Goal: Task Accomplishment & Management: Manage account settings

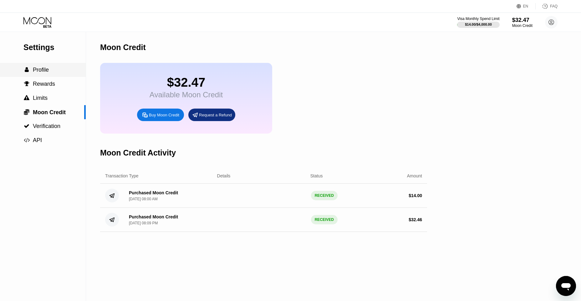
click at [57, 70] on div " Profile" at bounding box center [43, 70] width 86 height 7
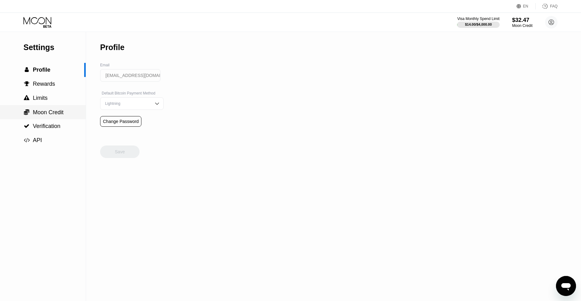
click at [70, 116] on div " Moon Credit" at bounding box center [43, 112] width 86 height 7
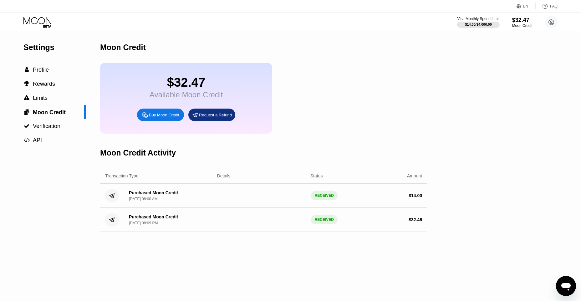
click at [204, 82] on div "$32.47" at bounding box center [185, 82] width 73 height 14
click at [520, 25] on div "Moon Credit" at bounding box center [522, 25] width 21 height 4
click at [47, 73] on span "Profile" at bounding box center [41, 70] width 16 height 6
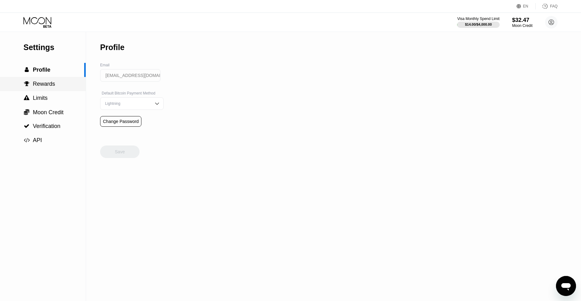
click at [45, 87] on span "Rewards" at bounding box center [44, 84] width 22 height 6
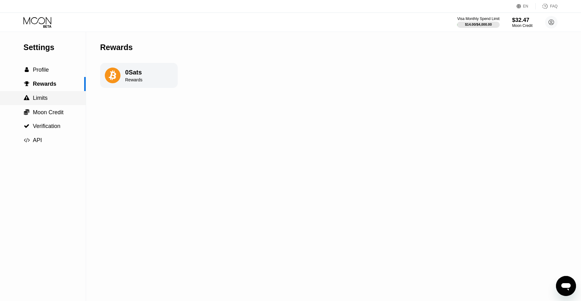
click at [47, 99] on span "Limits" at bounding box center [40, 98] width 15 height 6
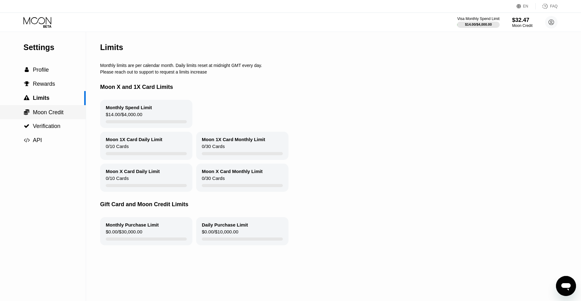
click at [55, 110] on span "Moon Credit" at bounding box center [48, 112] width 31 height 6
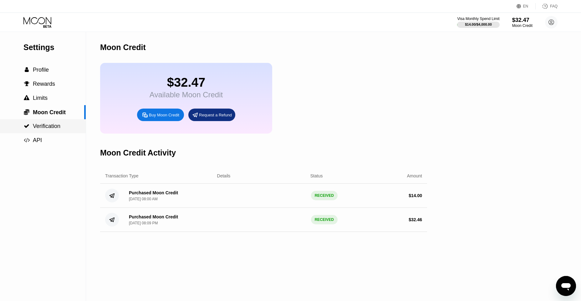
click at [62, 127] on div " Verification" at bounding box center [43, 126] width 86 height 7
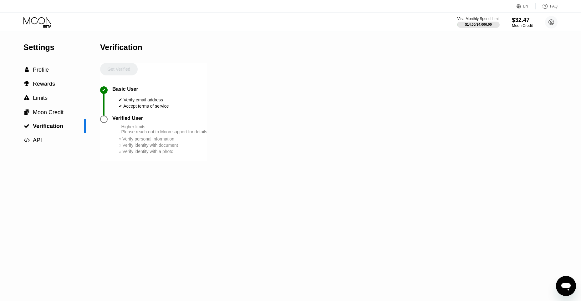
click at [516, 21] on div "$32.47" at bounding box center [522, 20] width 21 height 7
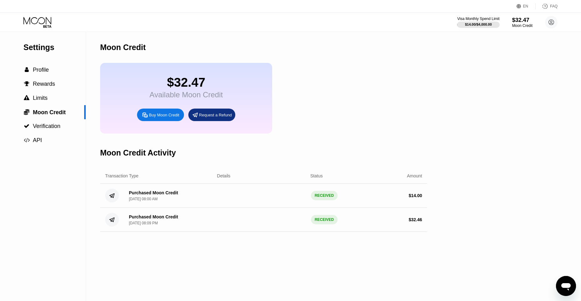
click at [257, 99] on div "$32.47 Available Moon Credit Buy Moon Credit Request a Refund" at bounding box center [186, 98] width 172 height 71
click at [129, 97] on div "$32.47 Available Moon Credit Buy Moon Credit Request a Refund" at bounding box center [186, 98] width 172 height 71
click at [173, 118] on div "Buy Moon Credit" at bounding box center [164, 114] width 30 height 5
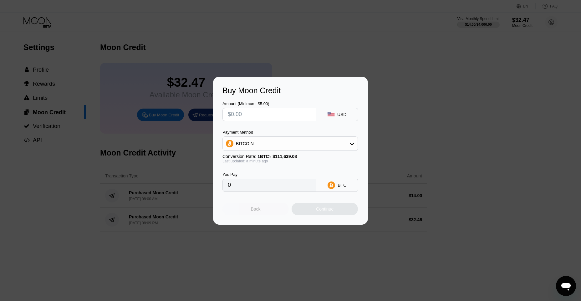
click at [249, 212] on div "Back" at bounding box center [255, 209] width 66 height 13
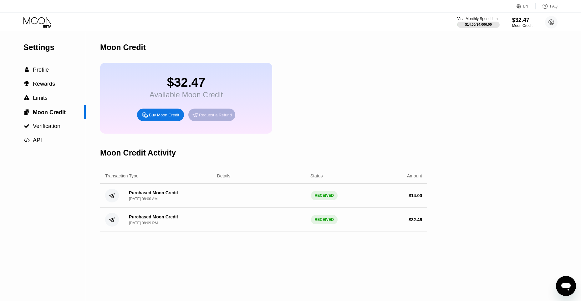
click at [210, 118] on div "Request a Refund" at bounding box center [215, 114] width 33 height 5
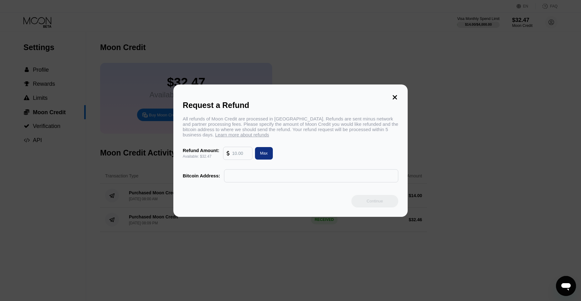
click at [398, 94] on icon at bounding box center [394, 97] width 7 height 7
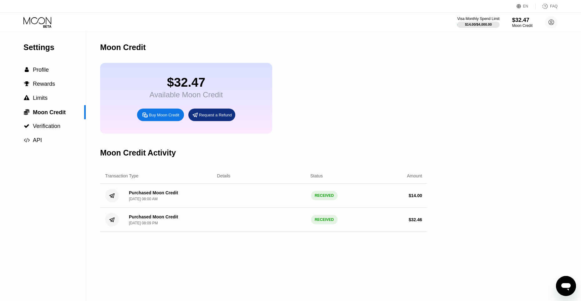
click at [259, 152] on div "Moon Credit Activity" at bounding box center [263, 152] width 327 height 31
click at [204, 88] on div "$32.47" at bounding box center [185, 82] width 73 height 14
click at [480, 23] on div "$14.00 / $4,000.00" at bounding box center [477, 25] width 27 height 4
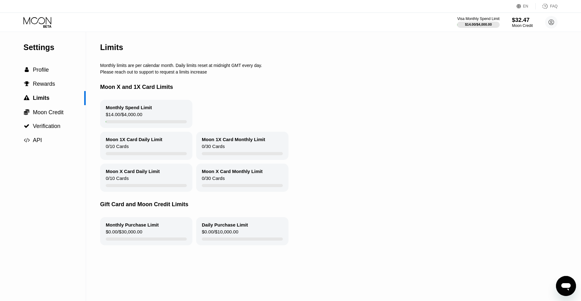
click at [527, 21] on div "$32.47" at bounding box center [522, 20] width 21 height 7
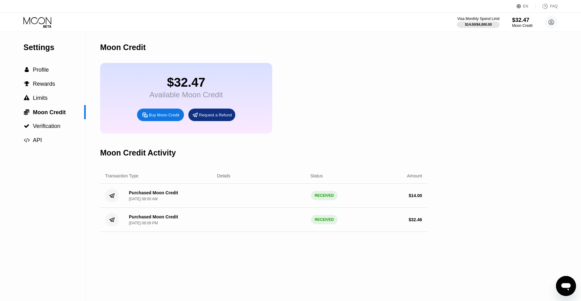
click at [242, 99] on div "$32.47 Available Moon Credit Buy Moon Credit Request a Refund" at bounding box center [186, 98] width 172 height 71
click at [186, 89] on div "$32.47" at bounding box center [185, 82] width 73 height 14
click at [34, 21] on icon at bounding box center [37, 22] width 29 height 11
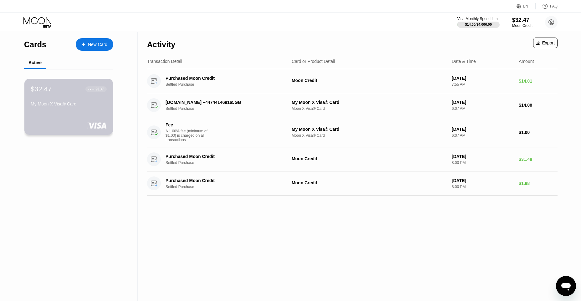
click at [84, 125] on div at bounding box center [69, 125] width 76 height 6
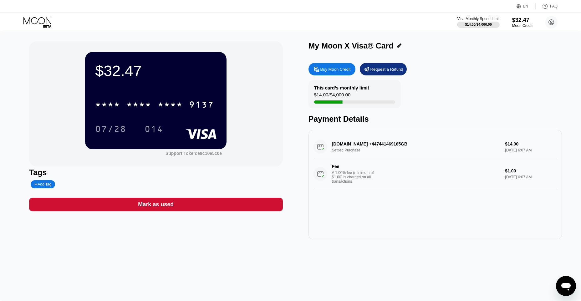
click at [190, 79] on div "$32.47" at bounding box center [155, 71] width 121 height 18
click at [177, 108] on div "* * * *" at bounding box center [170, 105] width 25 height 10
click at [422, 145] on div "[DOMAIN_NAME] +447441469165GB Settled Purchase $14.00 [DATE] 6:07 AM Fee A 1.00…" at bounding box center [435, 162] width 244 height 54
click at [464, 158] on div "[DOMAIN_NAME] +447441469165GB Settled Purchase $14.00 [DATE] 6:07 AM Fee A 1.00…" at bounding box center [435, 162] width 244 height 54
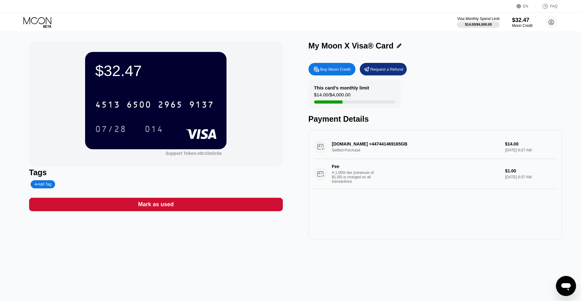
drag, startPoint x: 464, startPoint y: 158, endPoint x: 492, endPoint y: 165, distance: 28.7
click at [492, 165] on div "[DOMAIN_NAME] +447441469165GB Settled Purchase $14.00 [DATE] 6:07 AM Fee A 1.00…" at bounding box center [435, 162] width 244 height 54
click at [416, 151] on div "[DOMAIN_NAME] +447441469165GB Settled Purchase $14.00 [DATE] 6:07 AM Fee A 1.00…" at bounding box center [435, 162] width 244 height 54
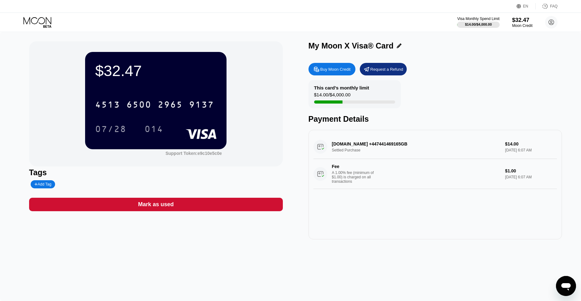
click at [416, 151] on div "[DOMAIN_NAME] +447441469165GB Settled Purchase $14.00 [DATE] 6:07 AM Fee A 1.00…" at bounding box center [435, 162] width 244 height 54
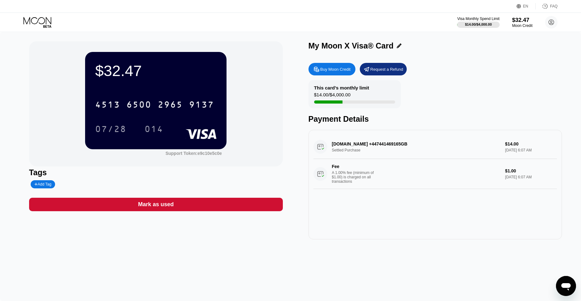
click at [416, 151] on div "[DOMAIN_NAME] +447441469165GB Settled Purchase $14.00 [DATE] 6:07 AM Fee A 1.00…" at bounding box center [435, 162] width 244 height 54
click at [528, 152] on div "[DOMAIN_NAME] +447441469165GB Settled Purchase $14.00 [DATE] 6:07 AM Fee A 1.00…" at bounding box center [435, 162] width 244 height 54
